Goal: Find contact information: Obtain details needed to contact an individual or organization

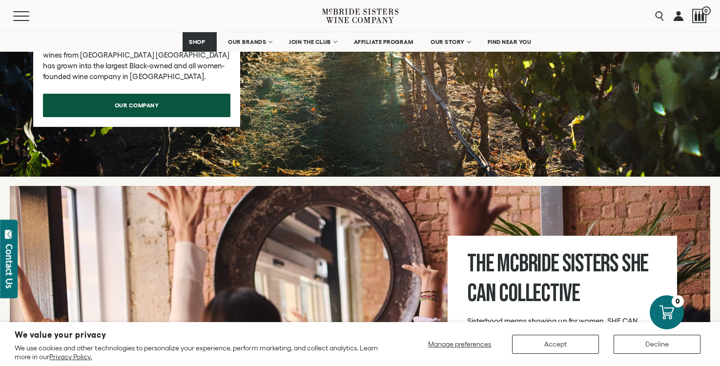
scroll to position [3243, 0]
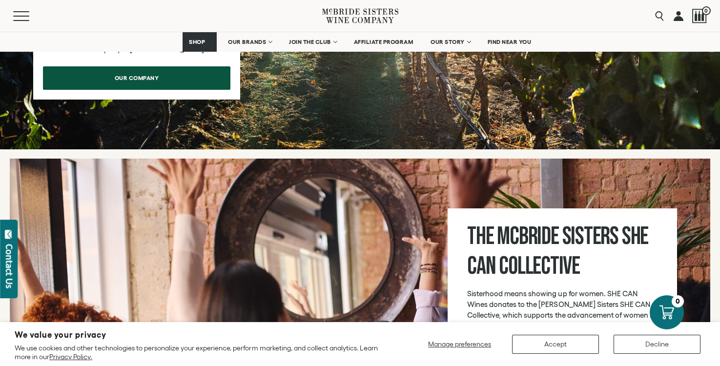
click at [19, 314] on picture at bounding box center [360, 319] width 701 height 11
click at [10, 265] on div "Contact Us" at bounding box center [9, 266] width 10 height 44
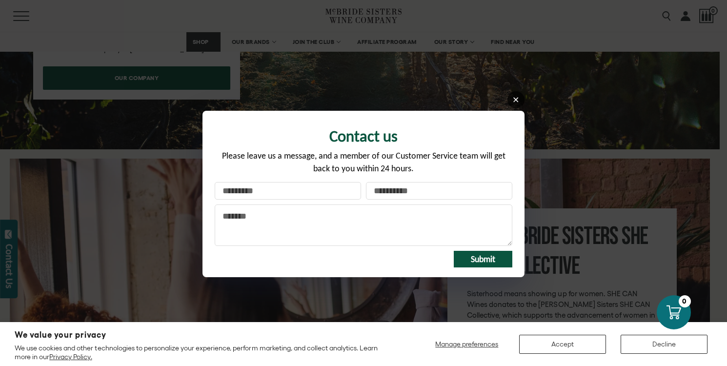
click at [513, 106] on link at bounding box center [516, 99] width 17 height 17
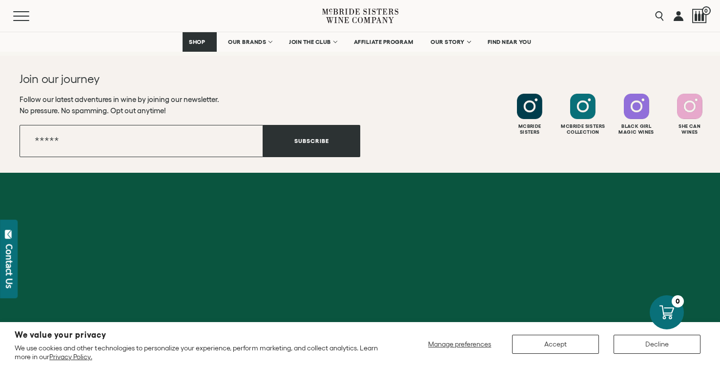
scroll to position [3949, 0]
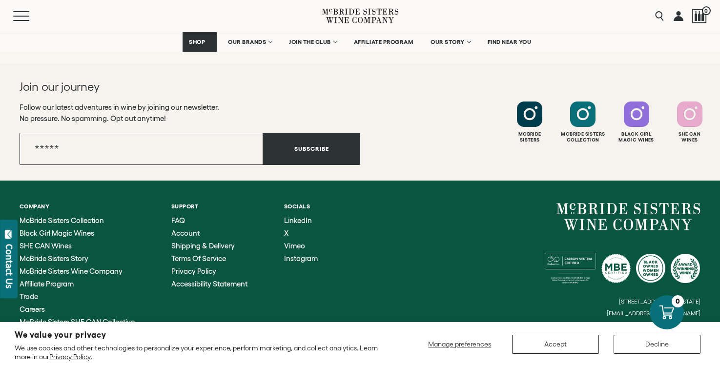
drag, startPoint x: 704, startPoint y: 261, endPoint x: 604, endPoint y: 268, distance: 99.8
click at [604, 268] on div "Company [PERSON_NAME] Sisters Collection Black Girl Magic Wines SHE CAN Wines […" at bounding box center [360, 265] width 720 height 168
drag, startPoint x: 615, startPoint y: 263, endPoint x: 717, endPoint y: 258, distance: 102.1
click at [719, 259] on div "Company [PERSON_NAME] Sisters Collection Black Girl Magic Wines SHE CAN Wines […" at bounding box center [360, 265] width 720 height 168
click at [684, 310] on small "[EMAIL_ADDRESS][DOMAIN_NAME]" at bounding box center [654, 313] width 94 height 7
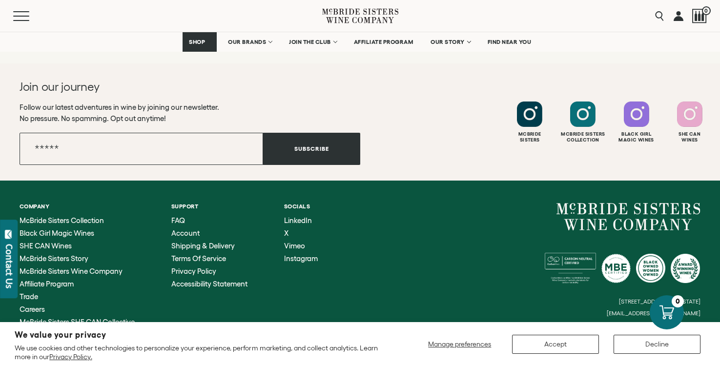
click at [677, 310] on small "[EMAIL_ADDRESS][DOMAIN_NAME]" at bounding box center [654, 313] width 94 height 7
